Goal: Find specific page/section: Find specific page/section

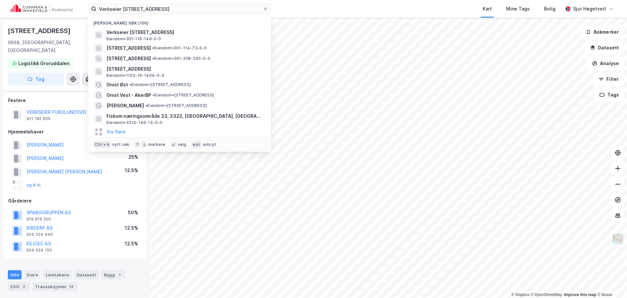
click at [189, 9] on input "Verkseier [STREET_ADDRESS]" at bounding box center [179, 9] width 167 height 10
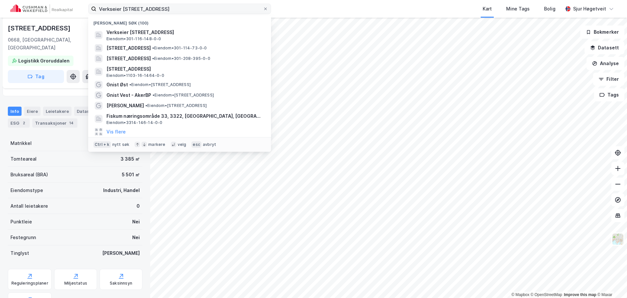
click at [189, 9] on input "Verkseier [STREET_ADDRESS]" at bounding box center [179, 9] width 167 height 10
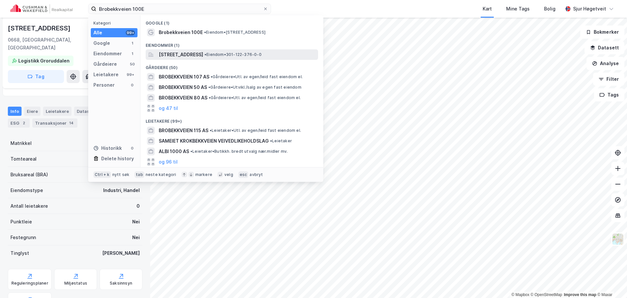
click at [203, 55] on span "[STREET_ADDRESS]" at bounding box center [181, 55] width 44 height 8
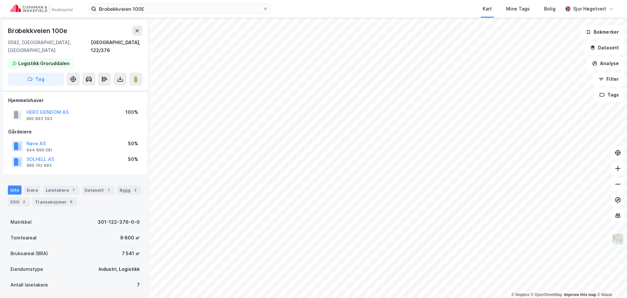
scroll to position [84, 0]
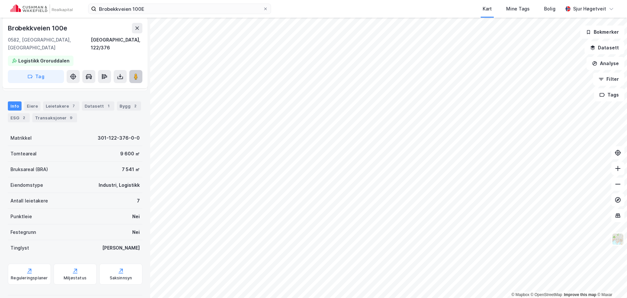
click at [131, 73] on button at bounding box center [135, 76] width 13 height 13
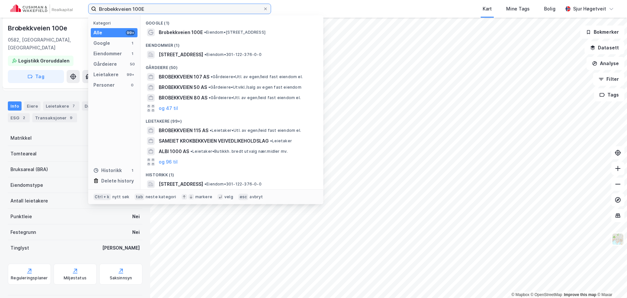
click at [146, 8] on input "Brobekkveien 100E" at bounding box center [179, 9] width 167 height 10
paste input "Østre [STREET_ADDRESS]"
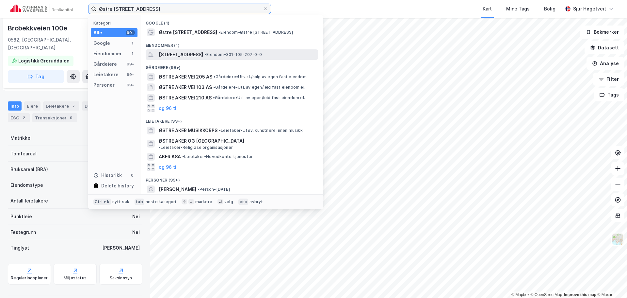
type input "Østre [STREET_ADDRESS]"
click at [208, 50] on div "[STREET_ADDRESS] • Eiendom • 301-105-207-0-0" at bounding box center [232, 54] width 173 height 10
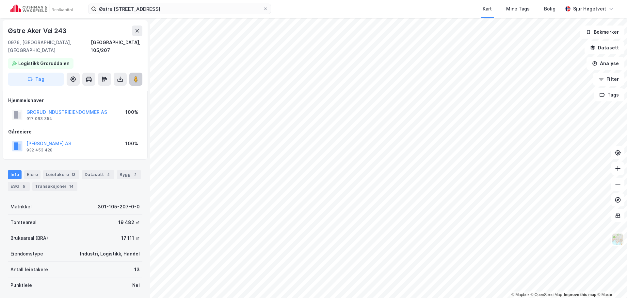
click at [137, 76] on image at bounding box center [136, 79] width 4 height 7
